Goal: Information Seeking & Learning: Check status

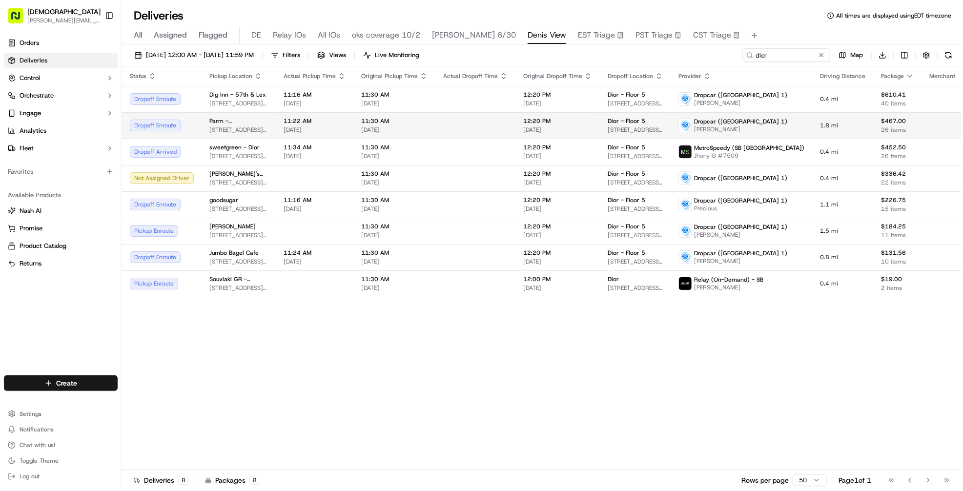
click at [482, 121] on td at bounding box center [475, 125] width 80 height 26
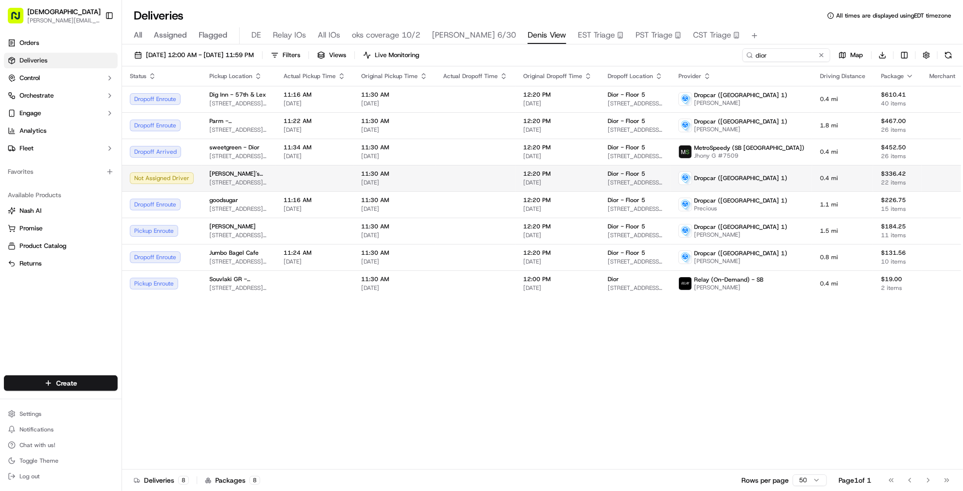
click at [467, 179] on td at bounding box center [475, 178] width 80 height 26
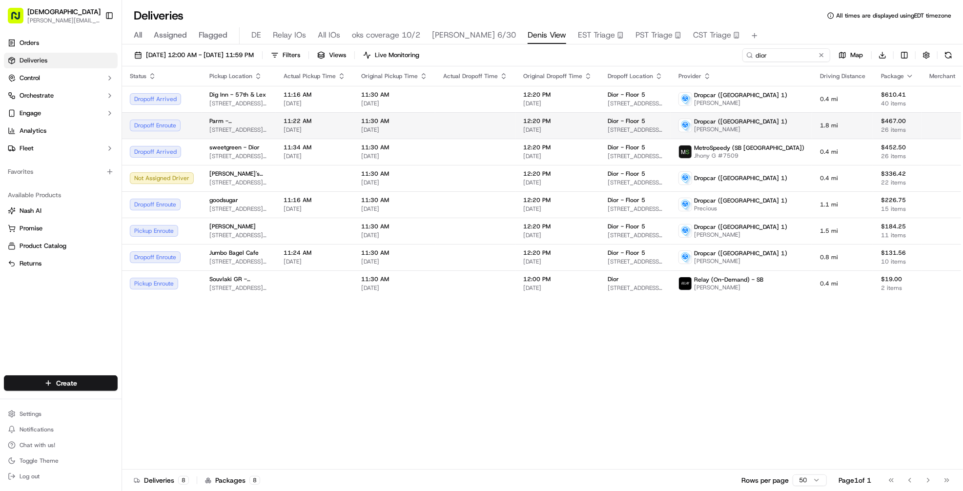
click at [455, 122] on td at bounding box center [475, 125] width 80 height 26
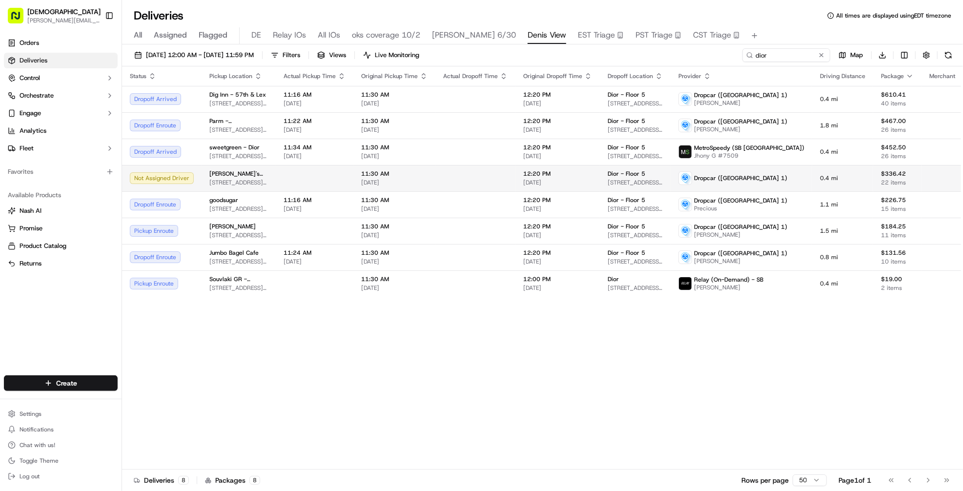
click at [447, 179] on td at bounding box center [475, 178] width 80 height 26
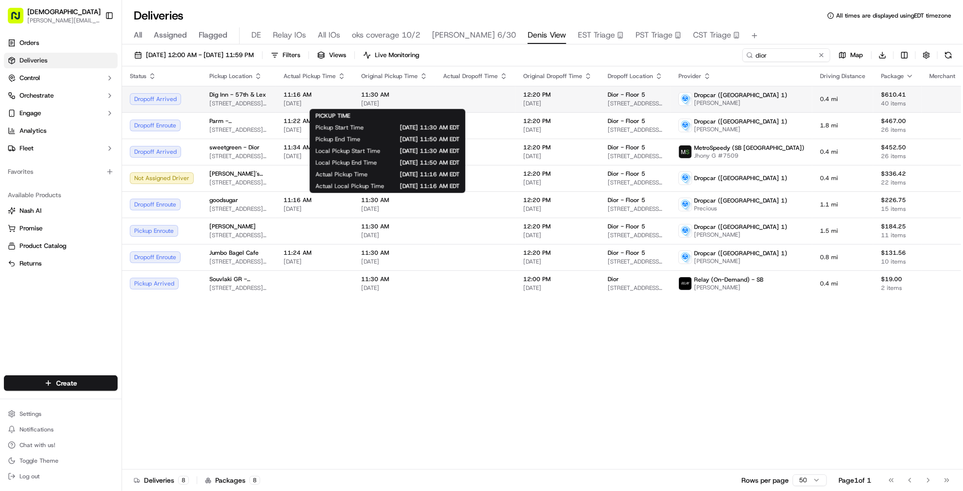
click at [418, 105] on span "[DATE]" at bounding box center [394, 104] width 66 height 8
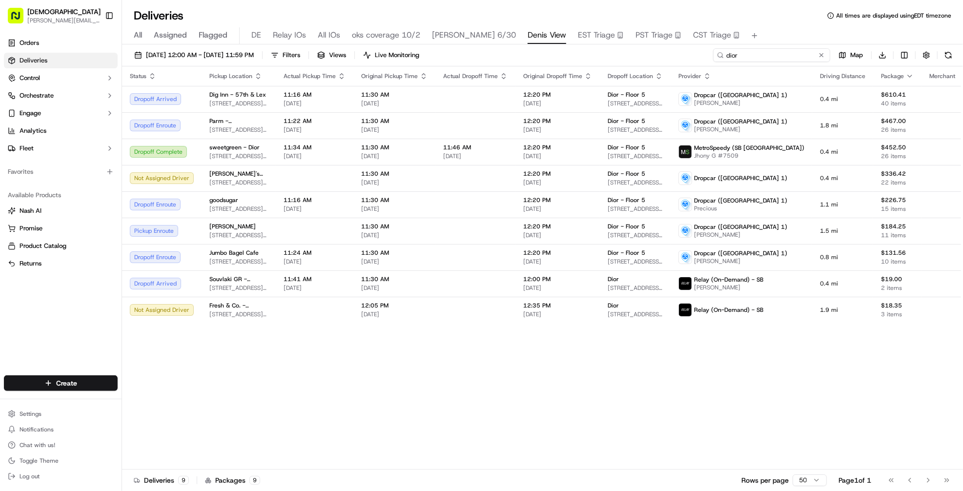
drag, startPoint x: 765, startPoint y: 57, endPoint x: 762, endPoint y: 53, distance: 5.2
click at [764, 54] on input "dior" at bounding box center [771, 55] width 117 height 14
click at [762, 52] on input "dior" at bounding box center [771, 55] width 117 height 14
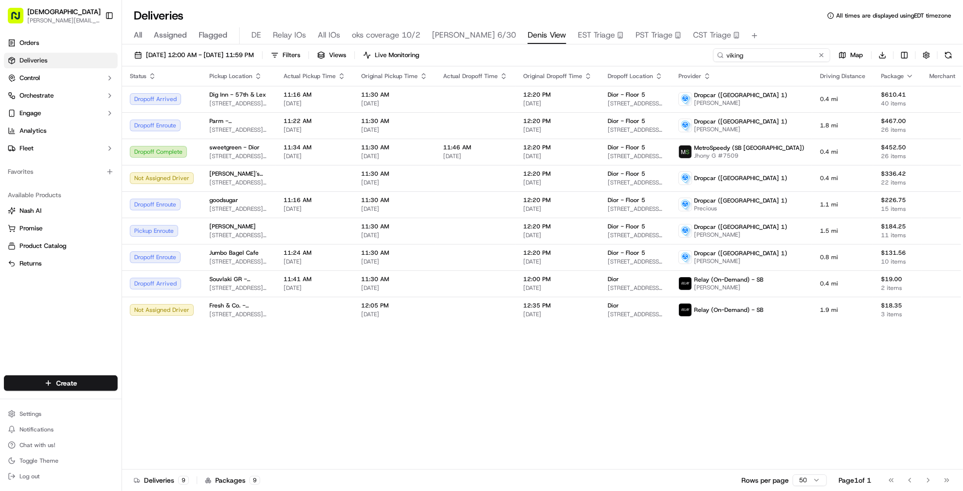
type input "viking"
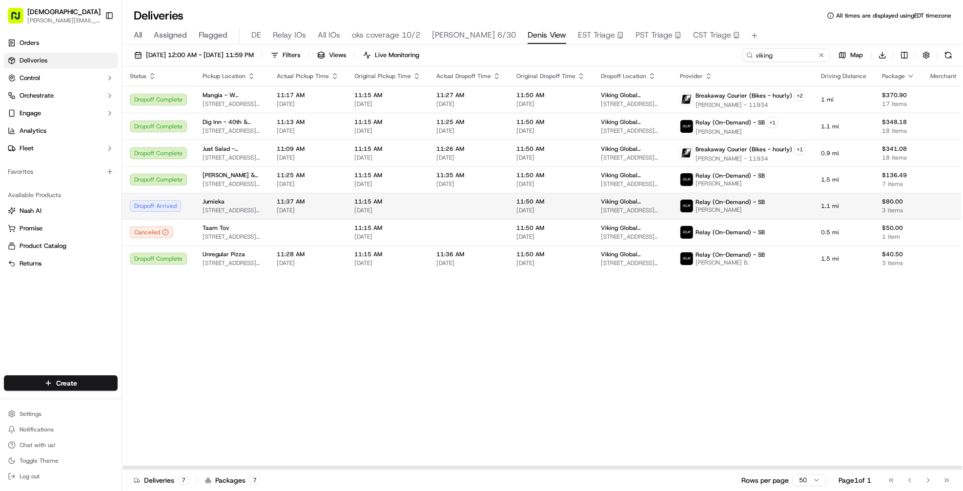
click at [470, 207] on td at bounding box center [469, 206] width 80 height 26
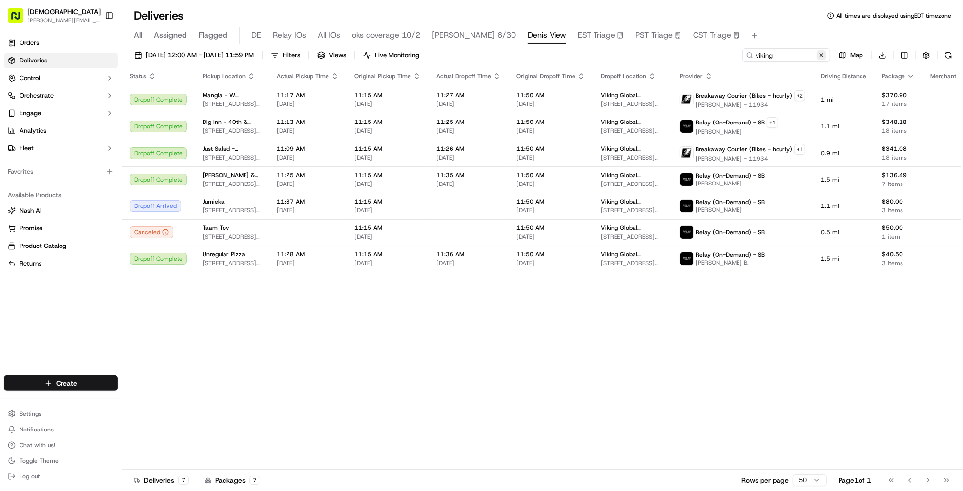
click at [822, 59] on button at bounding box center [822, 55] width 10 height 10
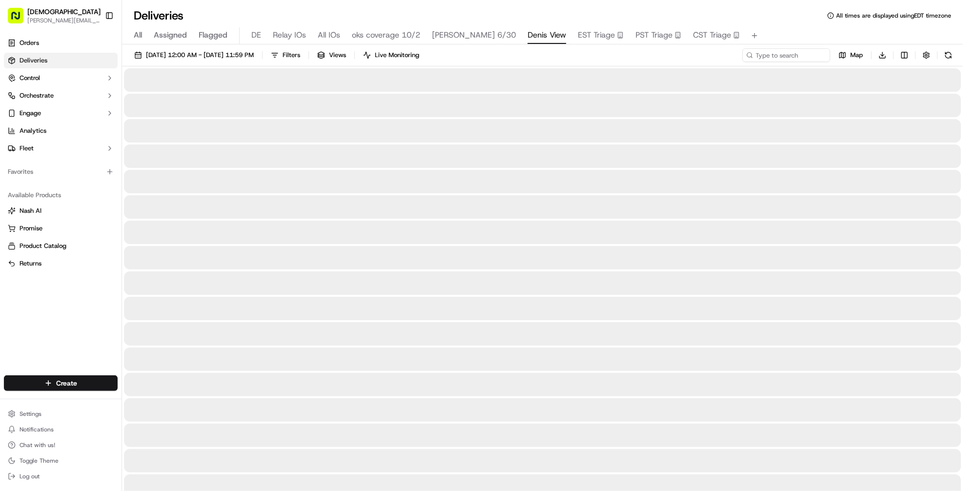
click at [703, 56] on div "[DATE] 12:00 AM - [DATE] 11:59 PM Filters Views Live Monitoring Map Download" at bounding box center [542, 57] width 841 height 18
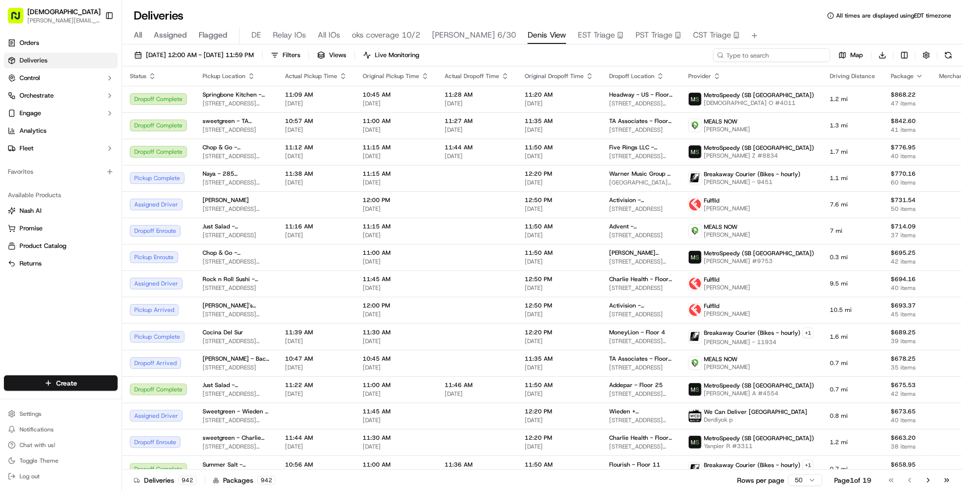
click at [766, 55] on input at bounding box center [771, 55] width 117 height 14
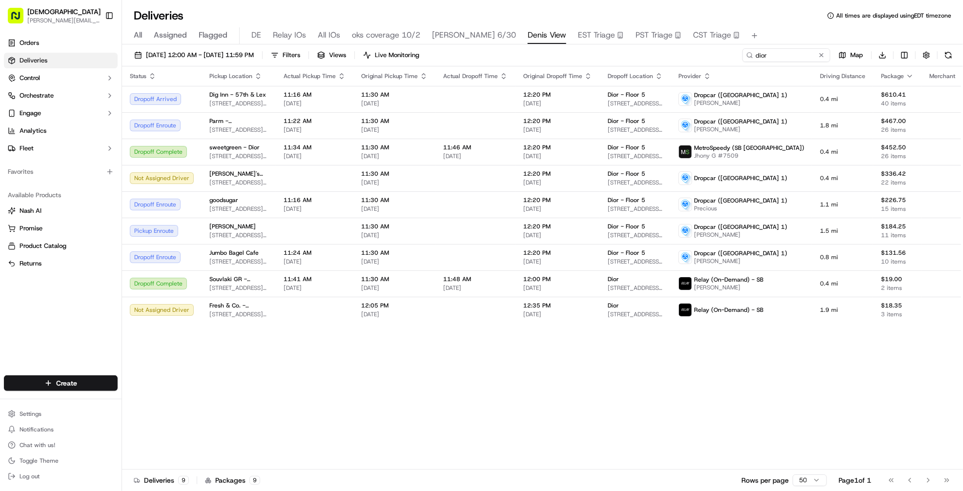
click at [464, 367] on div "Status Pickup Location Actual Pickup Time Original Pickup Time Actual Dropoff T…" at bounding box center [560, 267] width 877 height 403
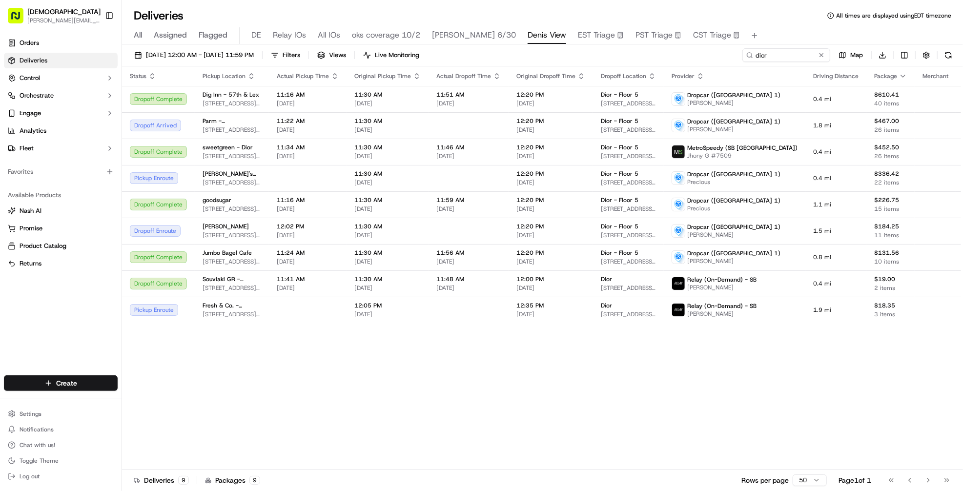
click at [430, 481] on div "Deliveries 9 Packages 9 Rows per page 50 Page 1 of 1 Go to first page Go to pre…" at bounding box center [542, 480] width 841 height 22
click at [400, 387] on div "Status Pickup Location Actual Pickup Time Original Pickup Time Actual Dropoff T…" at bounding box center [557, 267] width 870 height 403
click at [476, 174] on td at bounding box center [469, 178] width 80 height 26
click at [767, 57] on input "dior" at bounding box center [771, 55] width 117 height 14
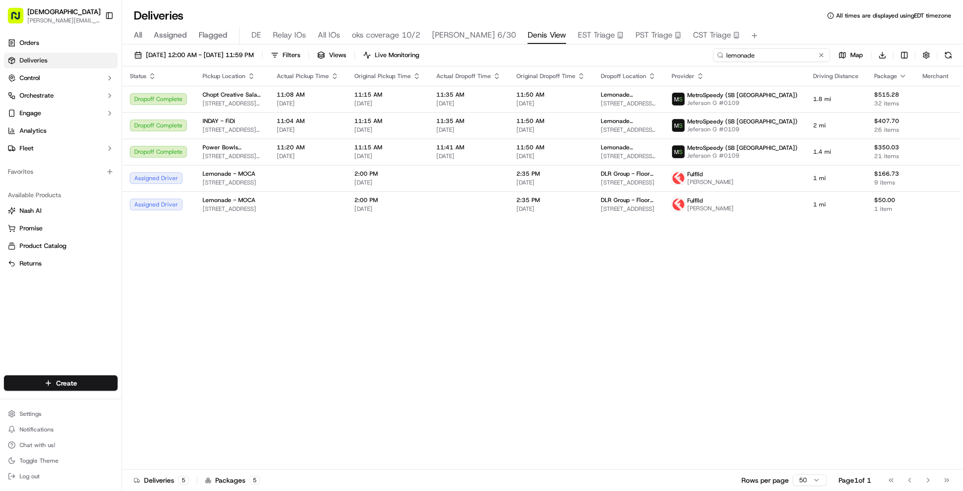
click at [777, 52] on input "lemonade" at bounding box center [771, 55] width 117 height 14
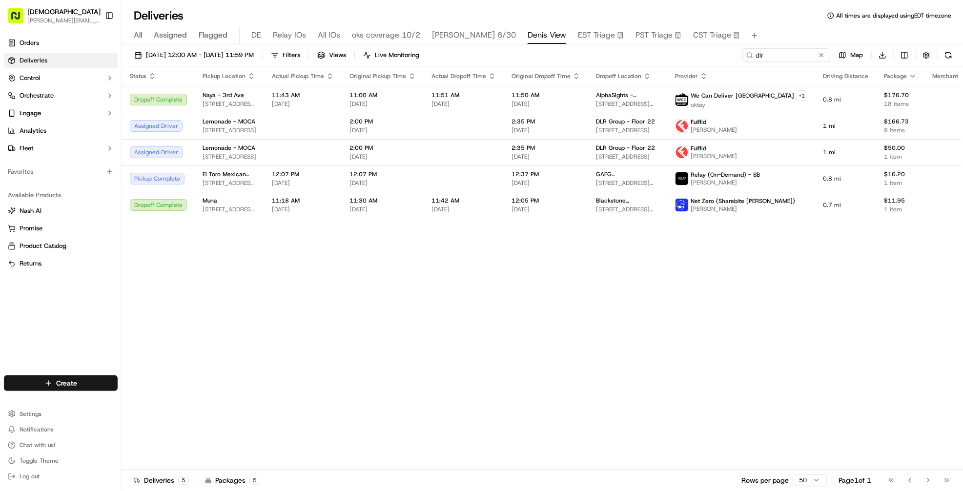
click at [434, 238] on div "Status Pickup Location Actual Pickup Time Original Pickup Time Actual Dropoff T…" at bounding box center [562, 267] width 880 height 403
click at [771, 52] on input "dlr" at bounding box center [771, 55] width 117 height 14
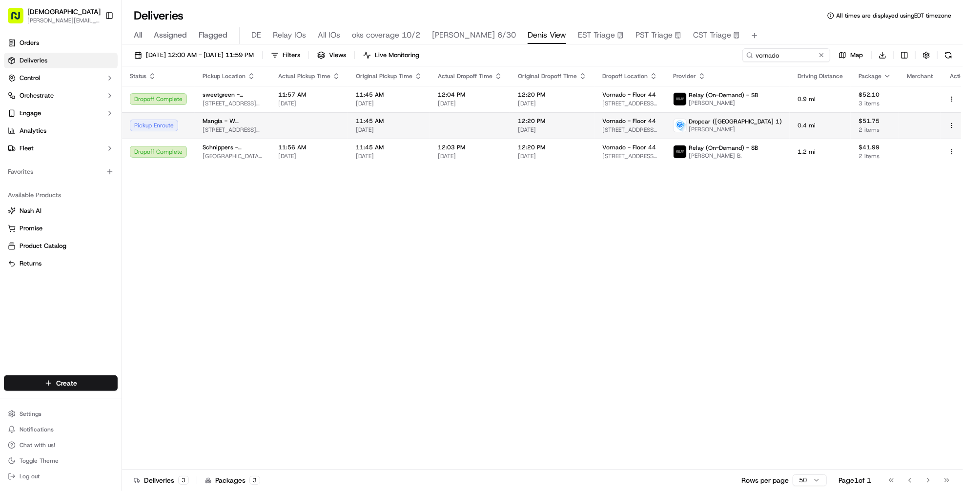
click at [442, 120] on td at bounding box center [470, 125] width 80 height 26
click at [497, 127] on td at bounding box center [470, 125] width 80 height 26
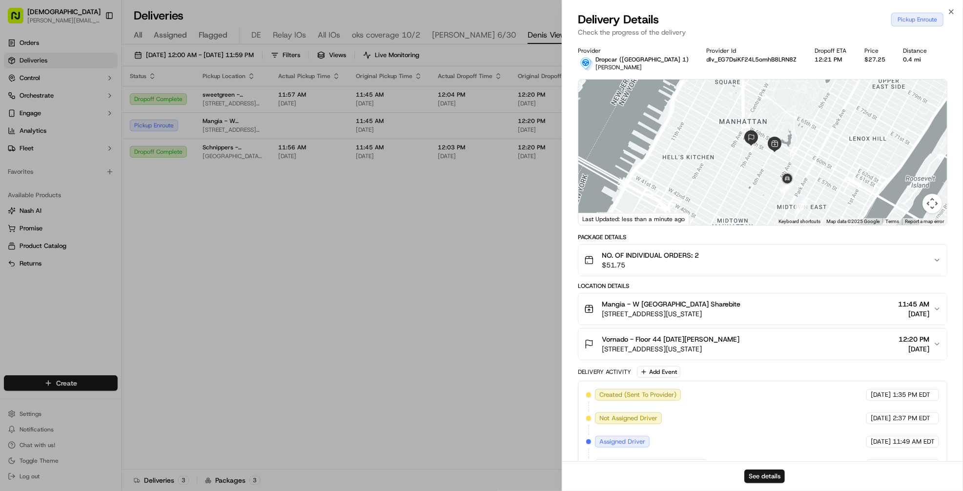
drag, startPoint x: 808, startPoint y: 198, endPoint x: 770, endPoint y: 155, distance: 57.1
click at [770, 155] on div at bounding box center [763, 152] width 369 height 145
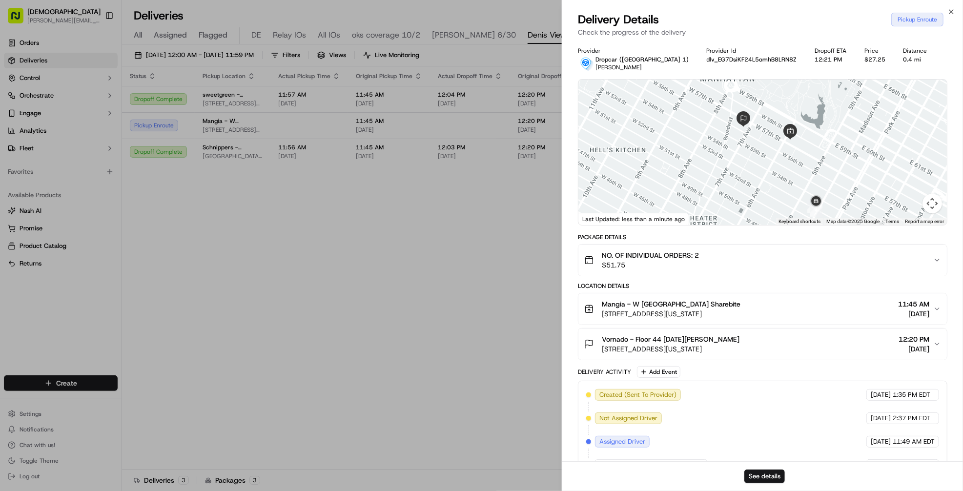
drag, startPoint x: 786, startPoint y: 146, endPoint x: 792, endPoint y: 194, distance: 47.8
click at [792, 194] on div at bounding box center [763, 152] width 369 height 145
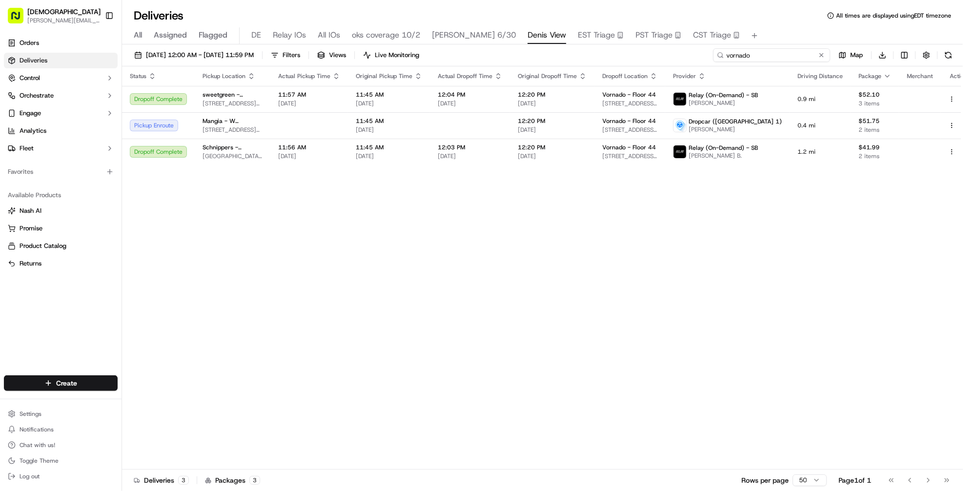
click at [795, 55] on input "vornado" at bounding box center [771, 55] width 117 height 14
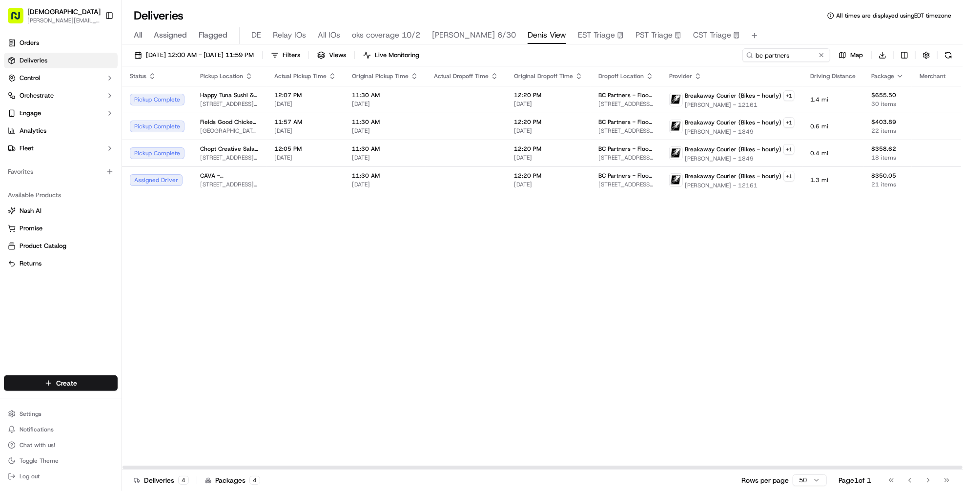
click at [571, 271] on div "Status Pickup Location Actual Pickup Time Original Pickup Time Actual Dropoff T…" at bounding box center [556, 267] width 868 height 403
click at [469, 181] on td at bounding box center [466, 179] width 80 height 27
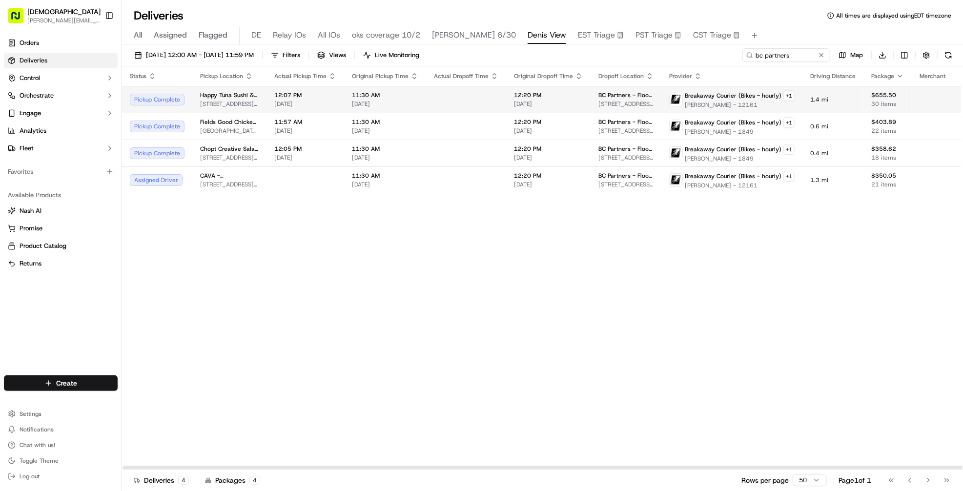
click at [437, 96] on td at bounding box center [466, 99] width 80 height 27
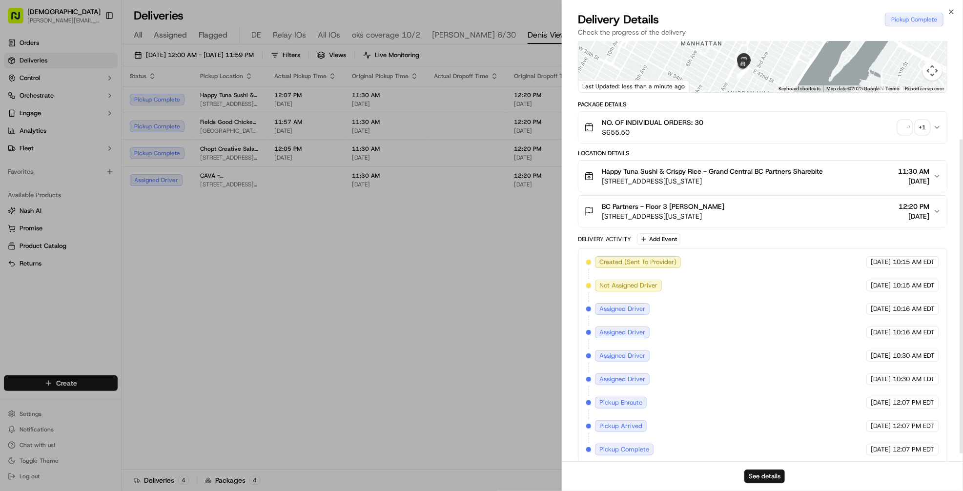
scroll to position [143, 0]
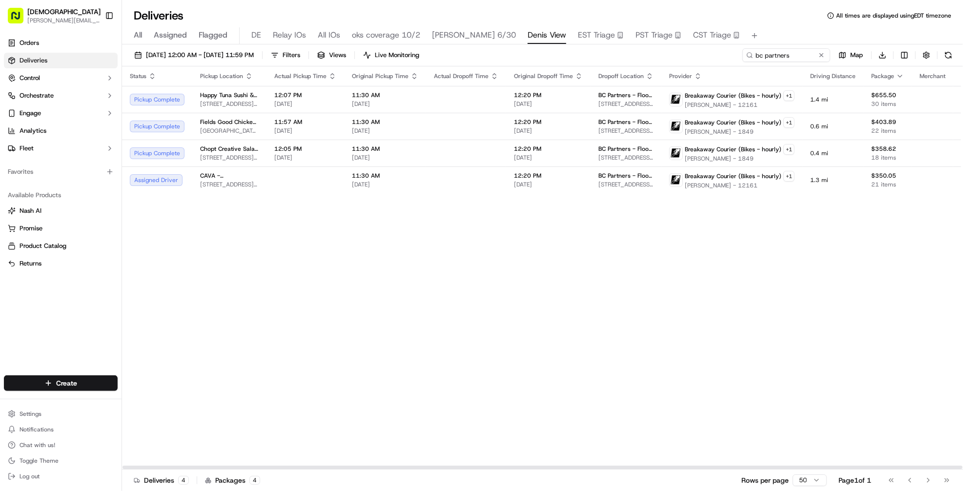
click at [446, 271] on div "Status Pickup Location Actual Pickup Time Original Pickup Time Actual Dropoff T…" at bounding box center [556, 267] width 868 height 403
click at [429, 149] on td at bounding box center [466, 153] width 80 height 27
click at [416, 275] on div "Status Pickup Location Actual Pickup Time Original Pickup Time Actual Dropoff T…" at bounding box center [556, 267] width 868 height 403
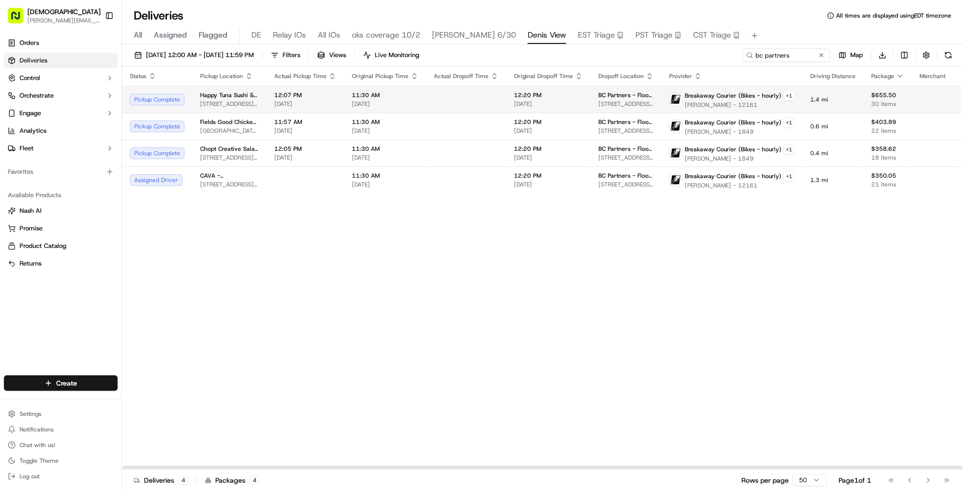
click at [484, 101] on td at bounding box center [466, 99] width 80 height 27
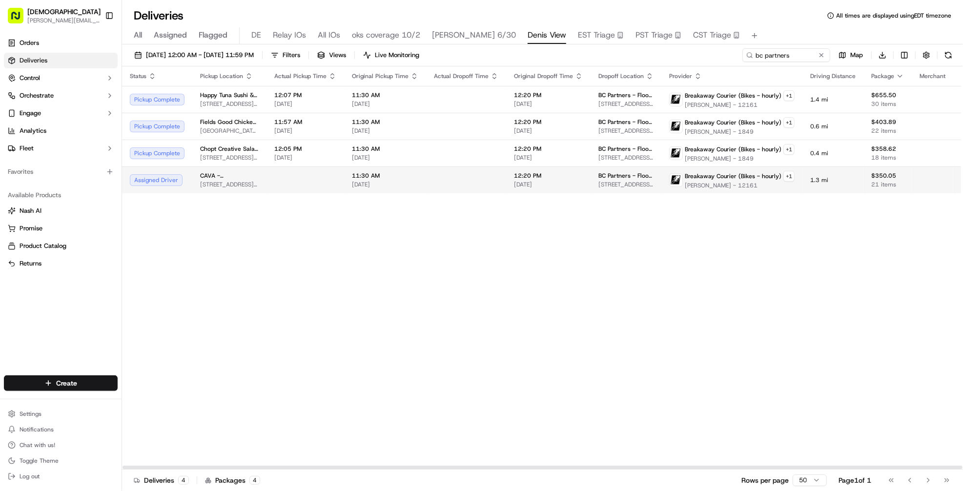
click at [470, 166] on td at bounding box center [466, 179] width 80 height 27
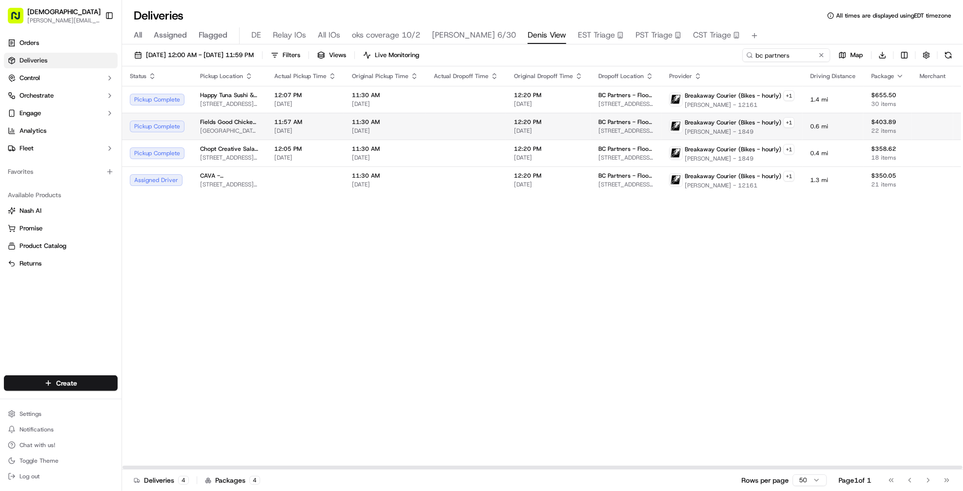
click at [460, 124] on td at bounding box center [466, 126] width 80 height 27
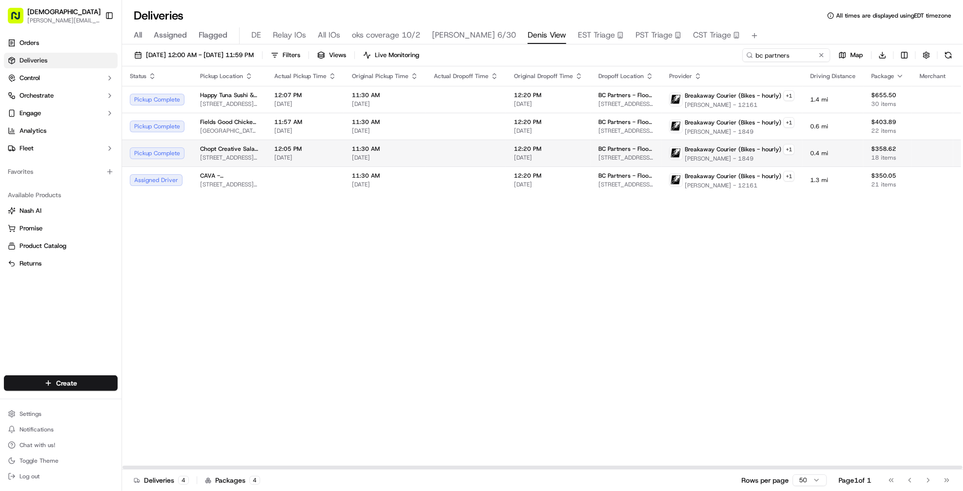
click at [463, 149] on td at bounding box center [466, 153] width 80 height 27
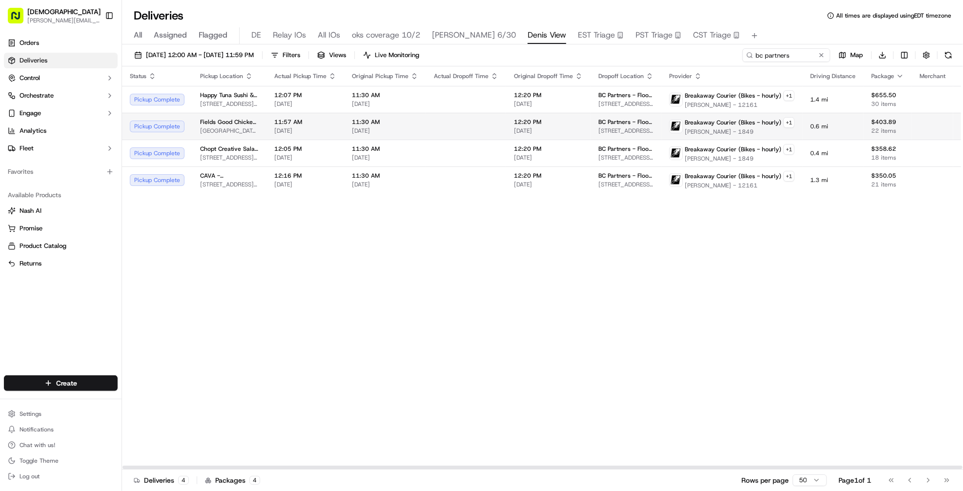
click at [432, 126] on td at bounding box center [466, 126] width 80 height 27
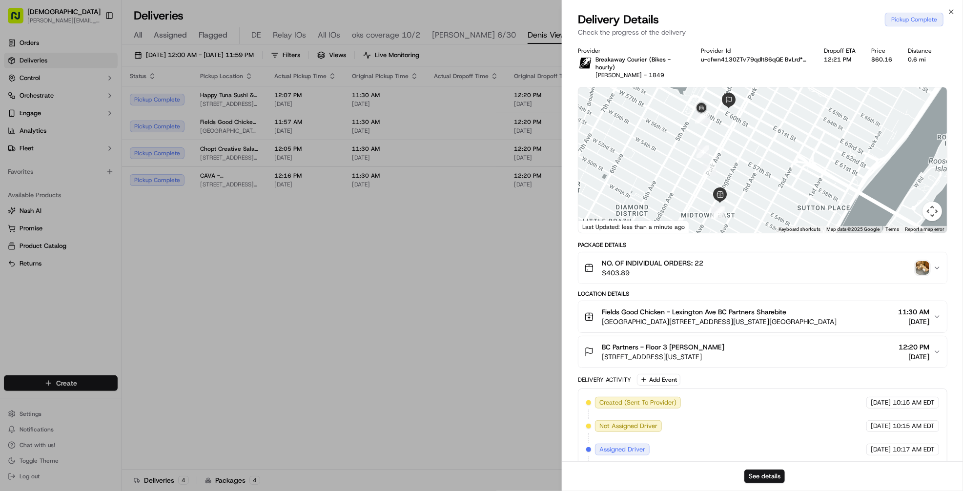
drag, startPoint x: 812, startPoint y: 202, endPoint x: 774, endPoint y: 194, distance: 38.9
click at [774, 194] on div at bounding box center [763, 159] width 369 height 145
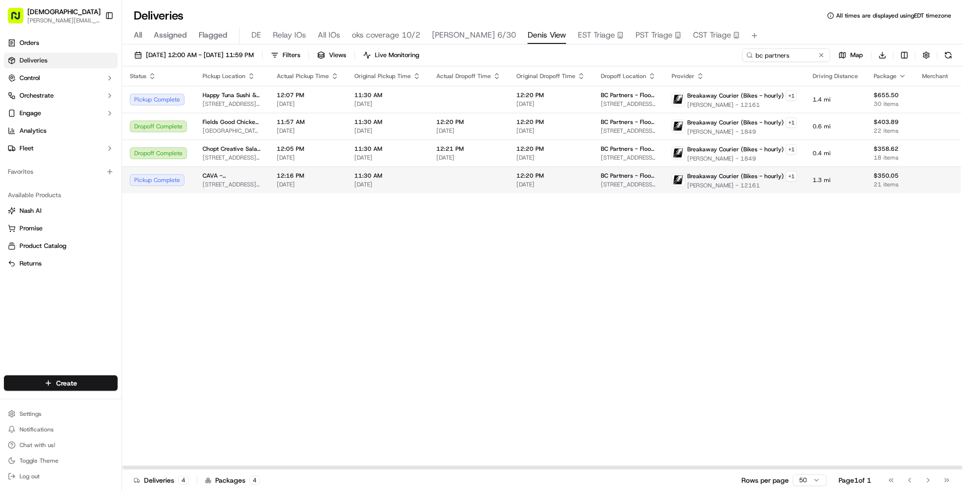
click at [485, 181] on td at bounding box center [469, 179] width 80 height 27
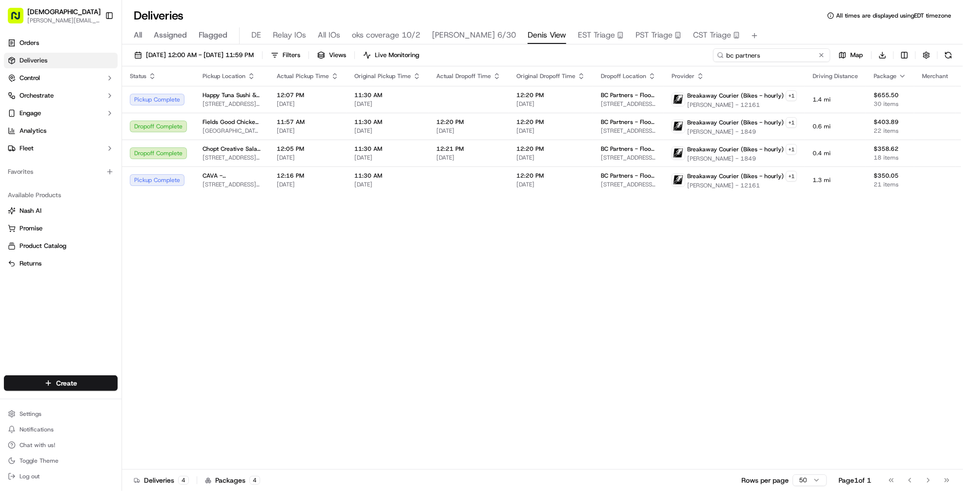
click at [777, 57] on input "bc partners" at bounding box center [771, 55] width 117 height 14
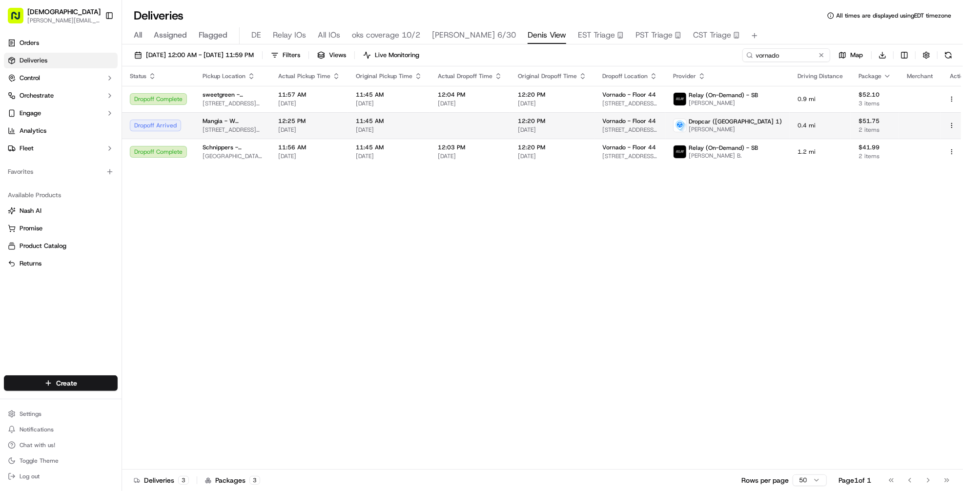
click at [510, 125] on td at bounding box center [470, 125] width 80 height 26
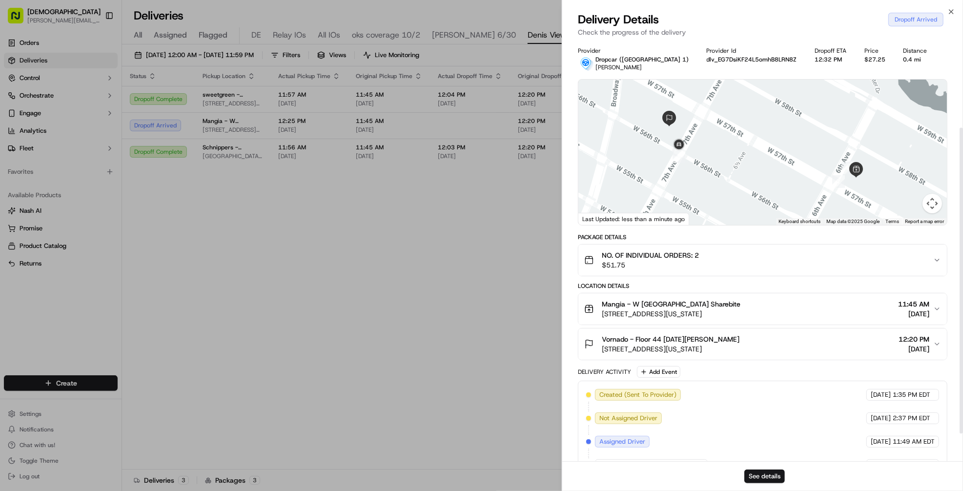
scroll to position [158, 0]
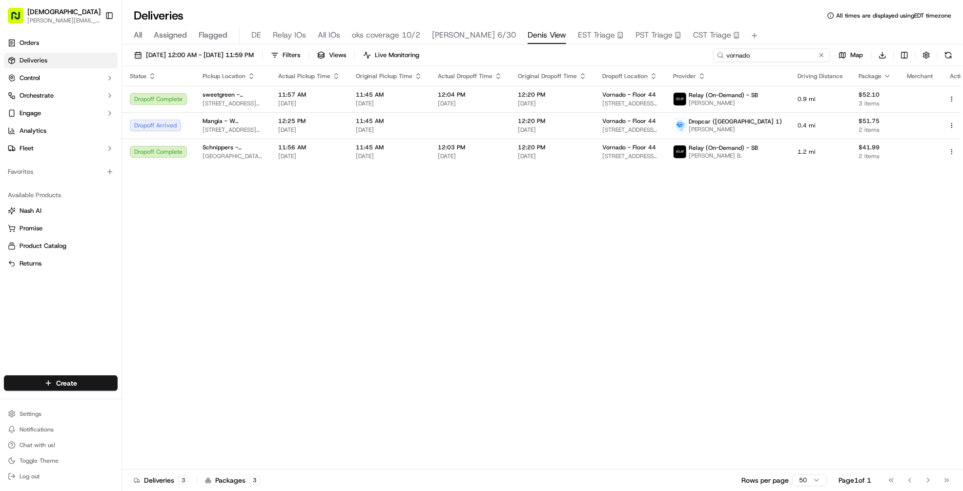
click at [793, 57] on input "vornado" at bounding box center [771, 55] width 117 height 14
type input "alphasights"
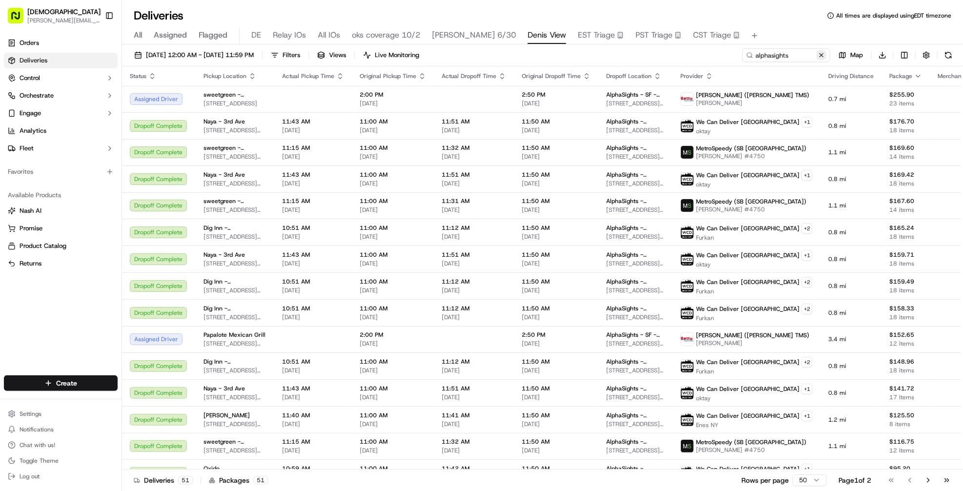
click at [821, 56] on button at bounding box center [822, 55] width 10 height 10
